Goal: Task Accomplishment & Management: Manage account settings

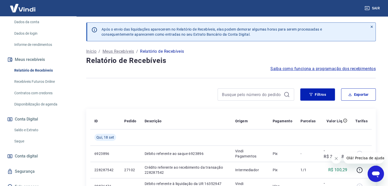
scroll to position [60, 0]
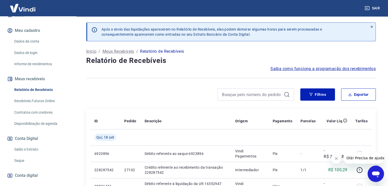
click at [34, 145] on link "Saldo e Extrato" at bounding box center [41, 149] width 58 height 10
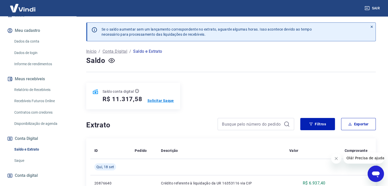
click at [158, 99] on p "Solicitar Saque" at bounding box center [160, 100] width 27 height 5
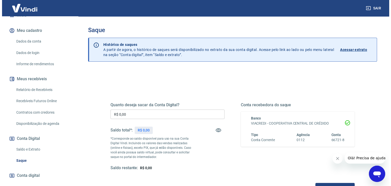
scroll to position [51, 0]
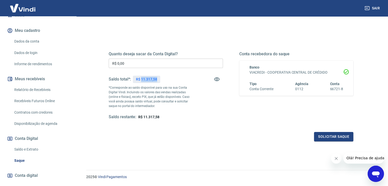
drag, startPoint x: 141, startPoint y: 79, endPoint x: 162, endPoint y: 80, distance: 21.4
click at [162, 80] on div "Saldo total*: R$ 11.317,58" at bounding box center [166, 79] width 114 height 12
copy p "11.317,58"
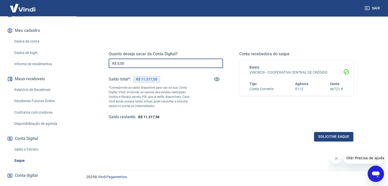
click at [151, 67] on input "R$ 0,00" at bounding box center [166, 63] width 114 height 9
paste input "11.317,58"
type input "R$ 11.317,58"
click at [338, 138] on button "Solicitar saque" at bounding box center [333, 136] width 39 height 9
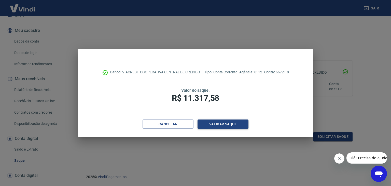
click at [243, 125] on button "Validar saque" at bounding box center [223, 124] width 51 height 9
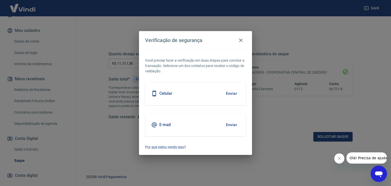
click at [232, 121] on button "Enviar" at bounding box center [232, 125] width 17 height 11
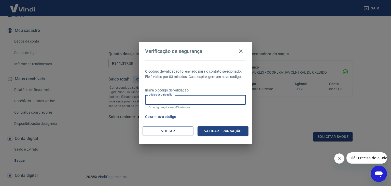
click at [182, 97] on input "Código de validação" at bounding box center [195, 99] width 101 height 9
paste input "500133"
type input "500133"
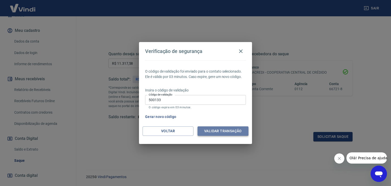
click at [214, 131] on button "Validar transação" at bounding box center [223, 130] width 51 height 9
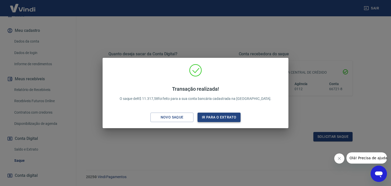
click at [205, 119] on button "Ir para o extrato" at bounding box center [219, 117] width 43 height 9
